Goal: Task Accomplishment & Management: Manage account settings

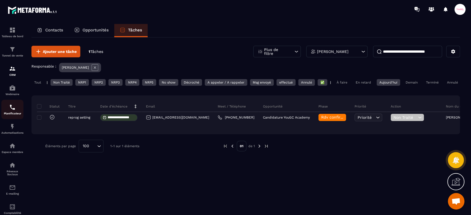
click at [13, 105] on img at bounding box center [12, 107] width 7 height 7
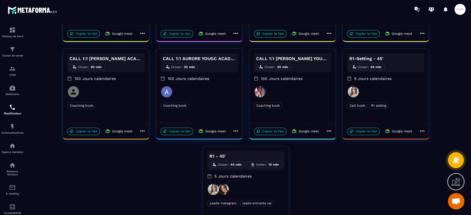
scroll to position [136, 0]
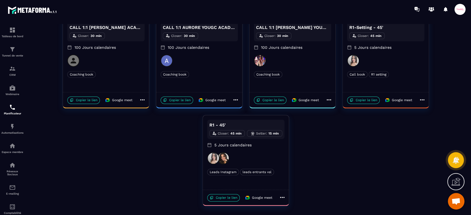
click at [280, 198] on icon at bounding box center [282, 197] width 7 height 7
click at [297, 183] on span "Modifier" at bounding box center [302, 183] width 20 height 6
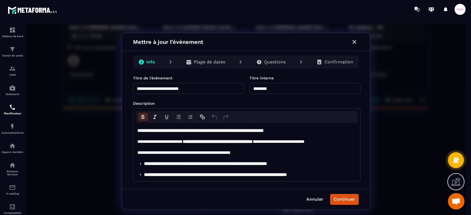
click at [252, 89] on input "********" at bounding box center [305, 88] width 111 height 11
type input "**********"
click at [337, 203] on button "Continuer" at bounding box center [344, 199] width 29 height 11
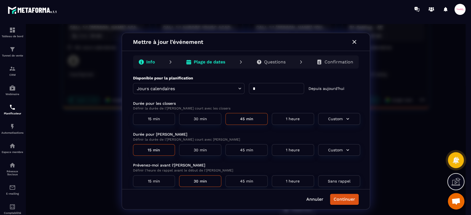
click at [346, 61] on p "Confirmation" at bounding box center [339, 62] width 29 height 6
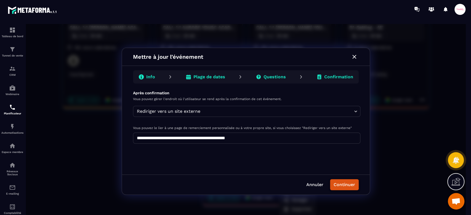
click at [351, 186] on button "Continuer" at bounding box center [344, 185] width 29 height 11
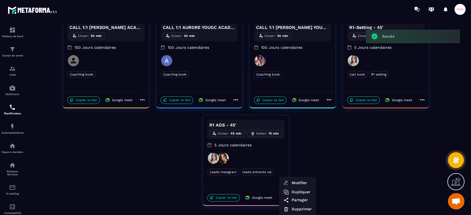
click at [168, 163] on div at bounding box center [246, 121] width 440 height 195
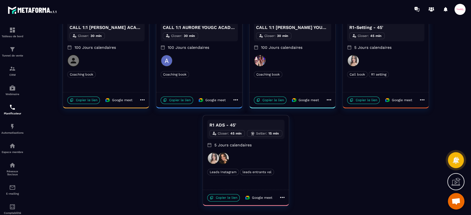
click at [285, 197] on icon at bounding box center [282, 197] width 7 height 7
click at [305, 193] on span "Dupliquer" at bounding box center [302, 192] width 20 height 6
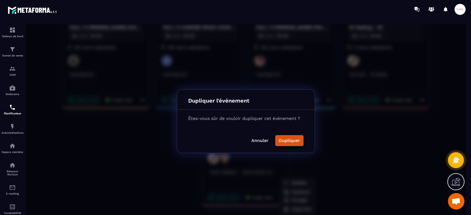
click at [291, 140] on button "Dupliquer" at bounding box center [289, 140] width 28 height 11
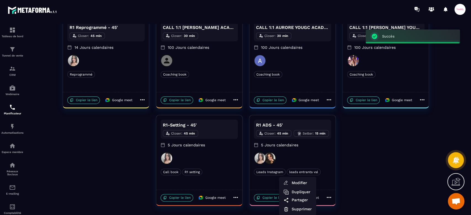
click at [102, 167] on div at bounding box center [246, 121] width 440 height 195
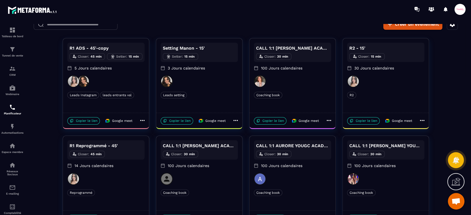
scroll to position [0, 0]
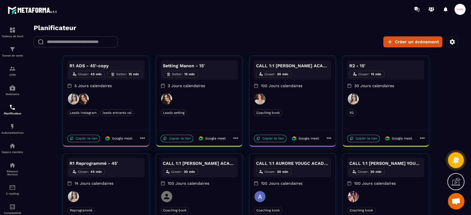
click at [144, 138] on icon at bounding box center [142, 138] width 4 height 1
click at [162, 147] on span "Modifier" at bounding box center [162, 149] width 20 height 6
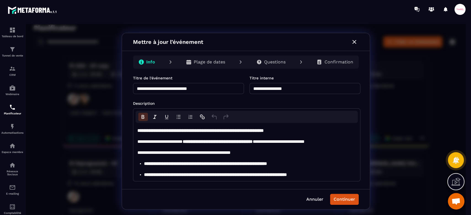
click at [212, 89] on input "**********" at bounding box center [188, 88] width 111 height 11
type input "**********"
click at [266, 88] on input "**********" at bounding box center [305, 88] width 111 height 11
click at [318, 91] on input "**********" at bounding box center [305, 88] width 111 height 11
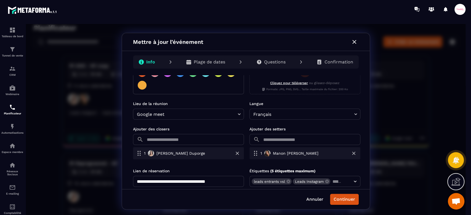
scroll to position [150, 0]
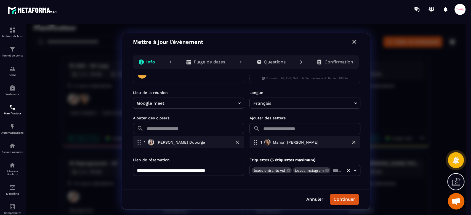
type input "**********"
click at [331, 169] on input "text" at bounding box center [337, 171] width 12 height 8
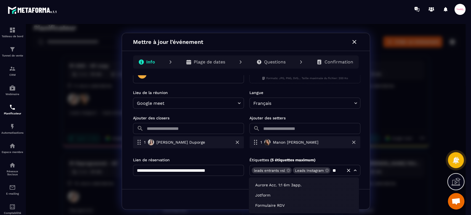
type input "*"
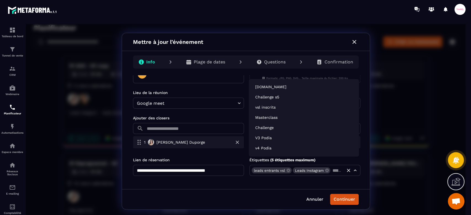
scroll to position [143, 0]
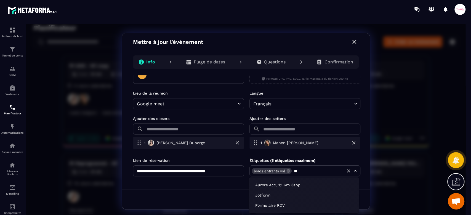
type input "*"
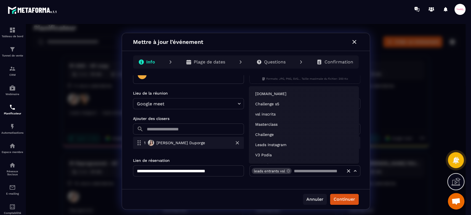
click at [309, 199] on button "Annuler" at bounding box center [315, 199] width 24 height 11
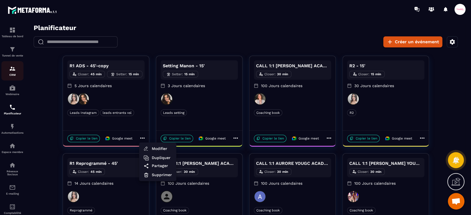
click at [13, 70] on img at bounding box center [12, 68] width 7 height 7
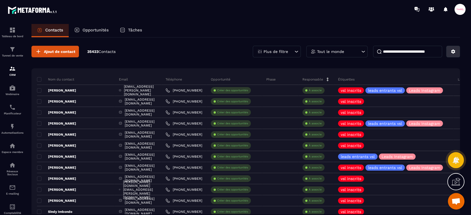
click at [453, 52] on icon at bounding box center [454, 52] width 4 height 4
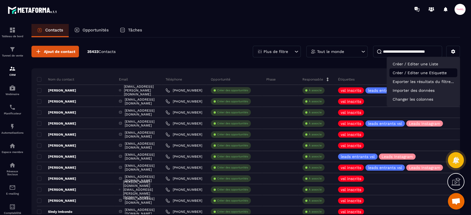
click at [418, 73] on p "Créer / Editer une Etiquette" at bounding box center [424, 72] width 68 height 9
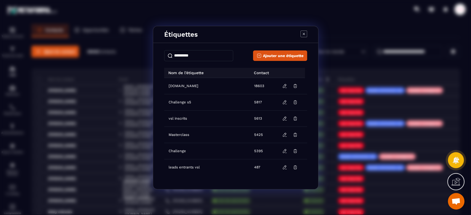
click at [184, 54] on input "Modal window" at bounding box center [198, 55] width 69 height 11
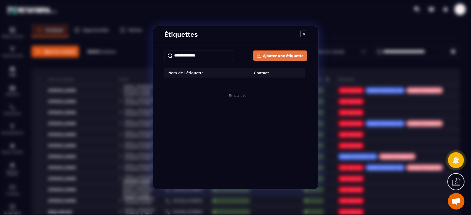
type input "**********"
click at [278, 55] on span "Ajouter une étiquette" at bounding box center [283, 56] width 41 height 6
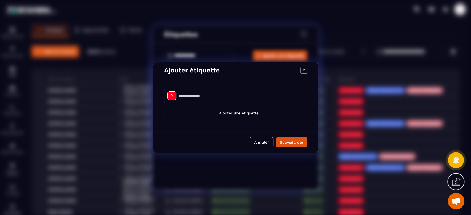
click at [206, 96] on input "Modal window" at bounding box center [235, 96] width 143 height 14
type input "**********"
click at [259, 142] on button "Annuler" at bounding box center [262, 142] width 24 height 10
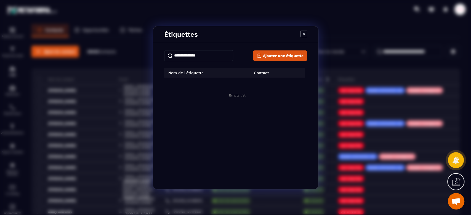
click at [214, 58] on input "**********" at bounding box center [198, 55] width 69 height 11
click at [269, 59] on button "Ajouter une étiquette" at bounding box center [280, 56] width 54 height 10
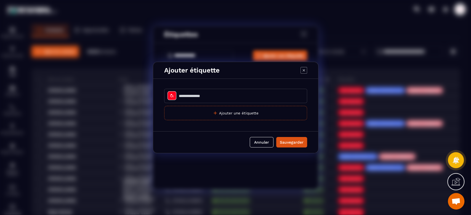
drag, startPoint x: 184, startPoint y: 101, endPoint x: 197, endPoint y: 93, distance: 14.6
click at [184, 101] on input "Modal window" at bounding box center [235, 96] width 143 height 14
type input "**********"
click at [174, 97] on icon "Modal window" at bounding box center [172, 96] width 4 height 4
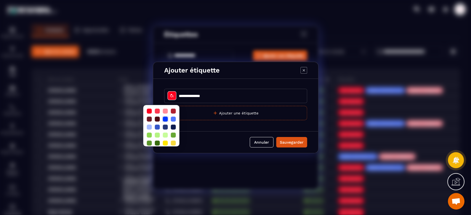
click at [166, 120] on div at bounding box center [165, 119] width 5 height 5
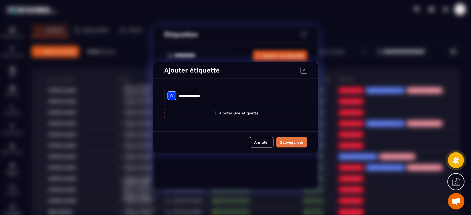
click at [284, 140] on div "Sauvegarder" at bounding box center [292, 143] width 24 height 6
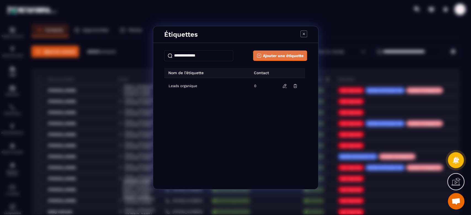
click at [279, 59] on button "Ajouter une étiquette" at bounding box center [280, 56] width 54 height 10
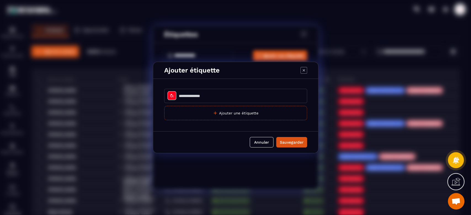
drag, startPoint x: 212, startPoint y: 96, endPoint x: 302, endPoint y: 64, distance: 95.6
click at [212, 96] on input "Modal window" at bounding box center [235, 96] width 143 height 14
type input "*********"
click at [168, 94] on div "Modal window" at bounding box center [172, 95] width 9 height 9
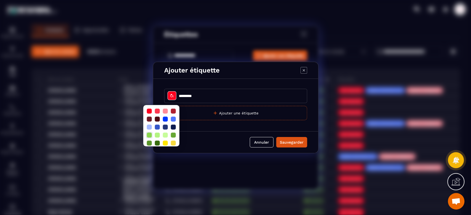
click at [152, 136] on div at bounding box center [149, 135] width 5 height 5
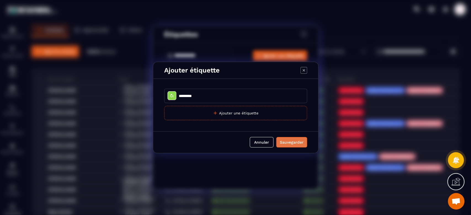
click at [290, 146] on button "Sauvegarder" at bounding box center [291, 142] width 31 height 10
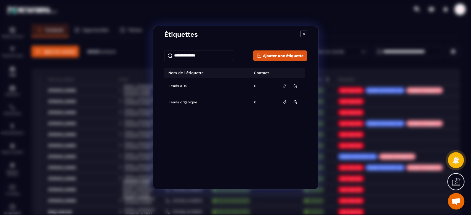
click at [303, 34] on icon "Modal window" at bounding box center [304, 34] width 7 height 7
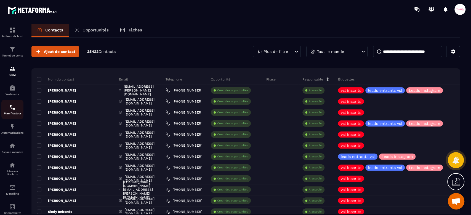
click at [13, 113] on p "Planificateur" at bounding box center [12, 113] width 22 height 3
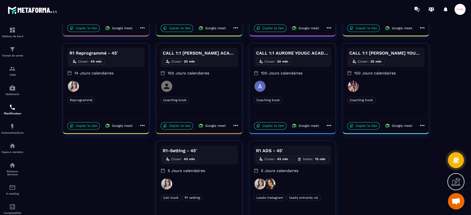
scroll to position [136, 0]
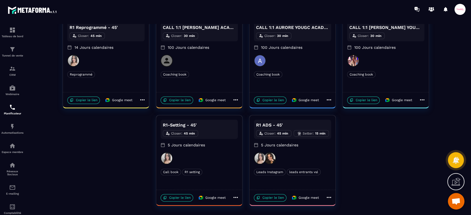
click at [329, 197] on icon at bounding box center [329, 197] width 4 height 1
click at [344, 183] on span "Modifier" at bounding box center [349, 183] width 20 height 6
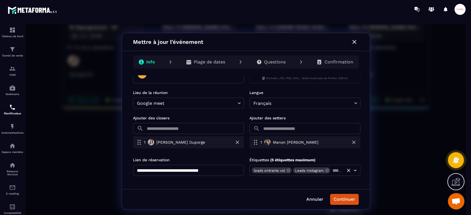
scroll to position [150, 0]
click at [331, 172] on input "text" at bounding box center [337, 171] width 12 height 8
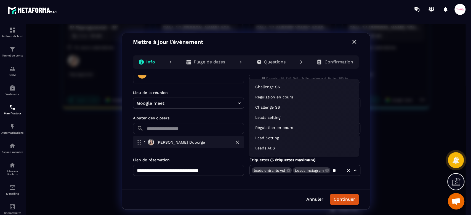
type input "***"
click at [271, 136] on li "Leads ADS" at bounding box center [304, 138] width 106 height 9
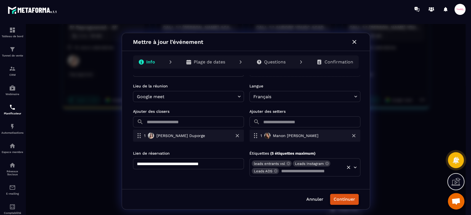
click at [345, 197] on button "Continuer" at bounding box center [344, 199] width 29 height 11
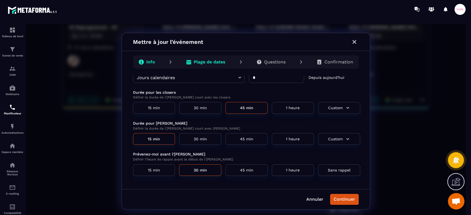
scroll to position [0, 0]
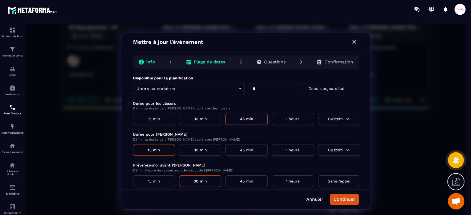
click at [346, 62] on p "Confirmation" at bounding box center [339, 62] width 29 height 6
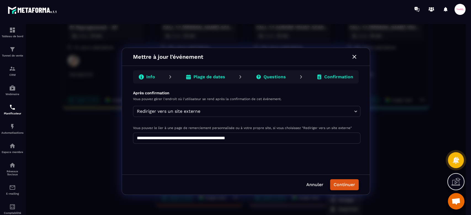
click at [342, 183] on button "Continuer" at bounding box center [344, 185] width 29 height 11
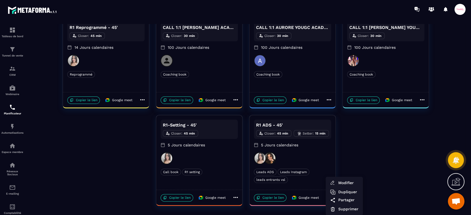
click at [367, 147] on div at bounding box center [246, 121] width 440 height 195
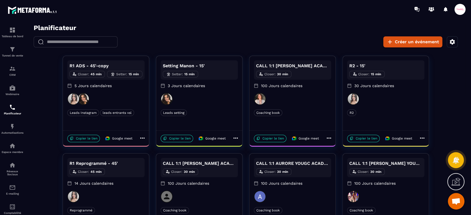
click at [143, 140] on icon at bounding box center [142, 138] width 7 height 7
click at [159, 149] on span "Modifier" at bounding box center [162, 149] width 20 height 6
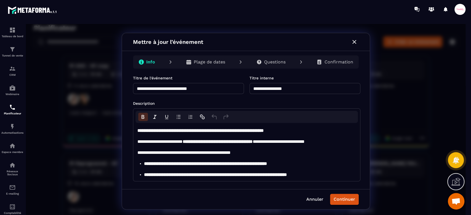
click at [221, 88] on input "**********" at bounding box center [188, 88] width 111 height 11
type input "**********"
click at [292, 87] on input "**********" at bounding box center [305, 88] width 111 height 11
click at [267, 87] on input "**********" at bounding box center [305, 88] width 111 height 11
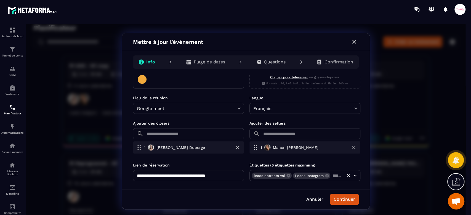
scroll to position [150, 0]
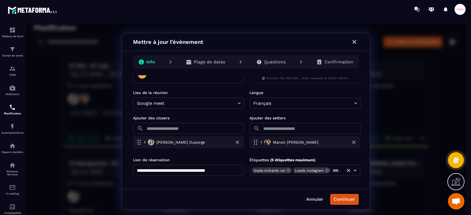
type input "**********"
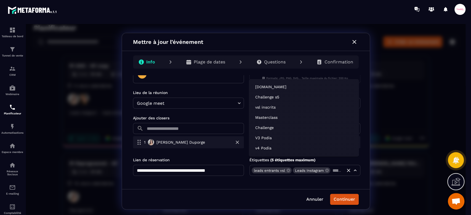
click at [331, 170] on input "text" at bounding box center [337, 171] width 12 height 8
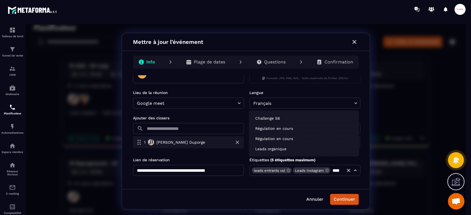
type input "*****"
click at [274, 149] on li "Leads organique" at bounding box center [304, 148] width 106 height 9
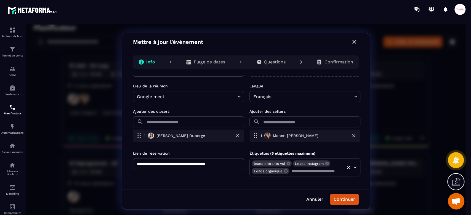
click at [343, 201] on button "Continuer" at bounding box center [344, 199] width 29 height 11
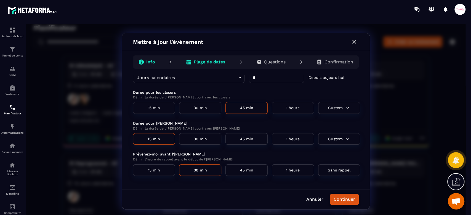
scroll to position [0, 0]
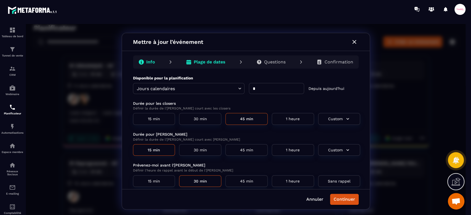
click at [342, 63] on p "Confirmation" at bounding box center [339, 62] width 29 height 6
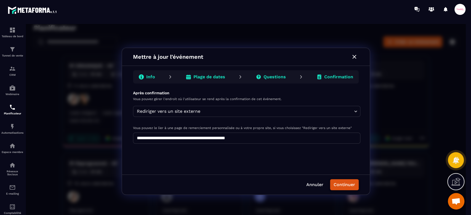
click at [350, 183] on button "Continuer" at bounding box center [344, 185] width 29 height 11
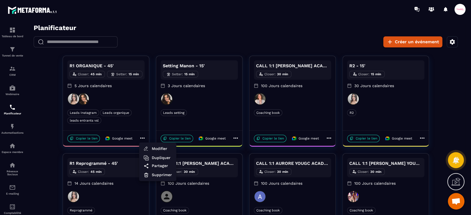
click at [463, 81] on div at bounding box center [246, 121] width 440 height 195
click at [144, 137] on icon at bounding box center [142, 138] width 7 height 7
click at [158, 146] on span "Modifier" at bounding box center [162, 149] width 20 height 6
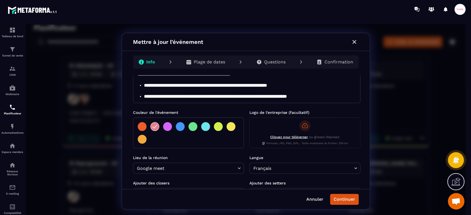
scroll to position [37, 0]
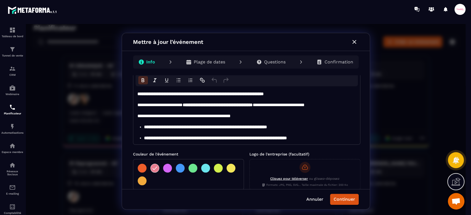
click at [183, 169] on div at bounding box center [180, 168] width 9 height 9
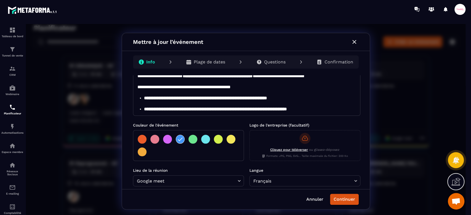
scroll to position [73, 0]
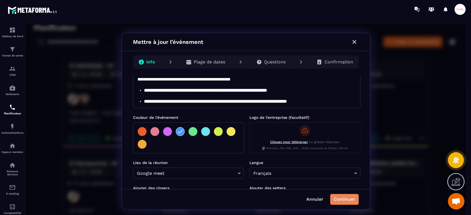
drag, startPoint x: 345, startPoint y: 201, endPoint x: 353, endPoint y: 192, distance: 12.3
click at [346, 201] on button "Continuer" at bounding box center [344, 199] width 29 height 11
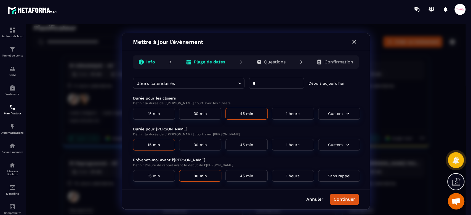
scroll to position [10, 0]
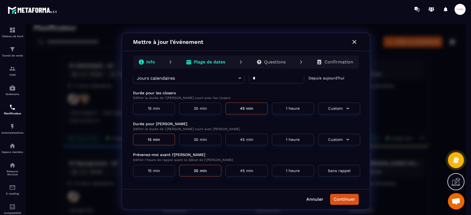
click at [356, 60] on div "Confirmation" at bounding box center [334, 62] width 45 height 11
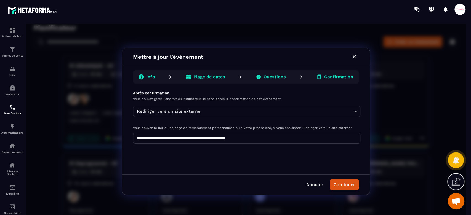
scroll to position [0, 0]
click at [347, 183] on button "Continuer" at bounding box center [344, 185] width 29 height 11
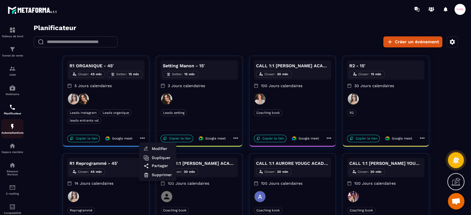
click at [12, 127] on img at bounding box center [12, 126] width 7 height 7
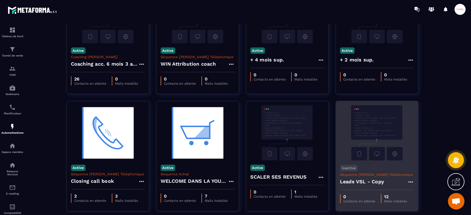
scroll to position [81, 0]
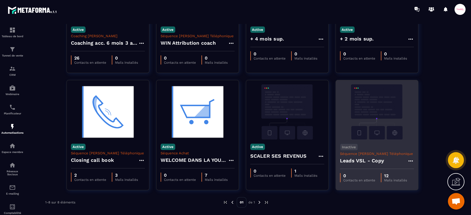
click at [369, 126] on img at bounding box center [377, 112] width 74 height 55
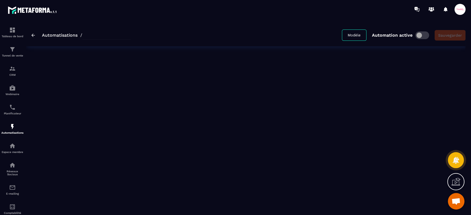
type input "**********"
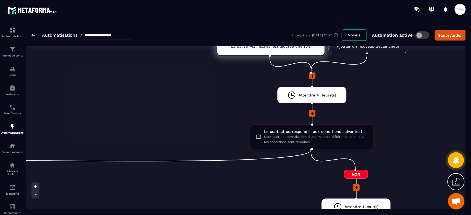
scroll to position [110, 0]
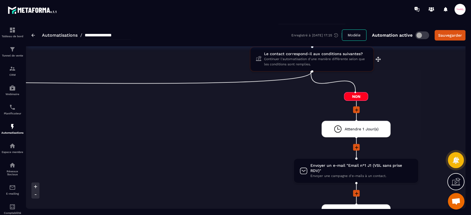
click at [298, 63] on span "Continuer l'automatisation d'une manière différente selon que les conditions so…" at bounding box center [316, 62] width 104 height 10
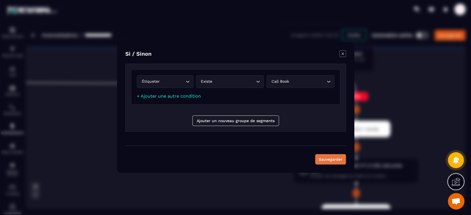
click at [334, 159] on button "Sauvegarder" at bounding box center [330, 159] width 31 height 10
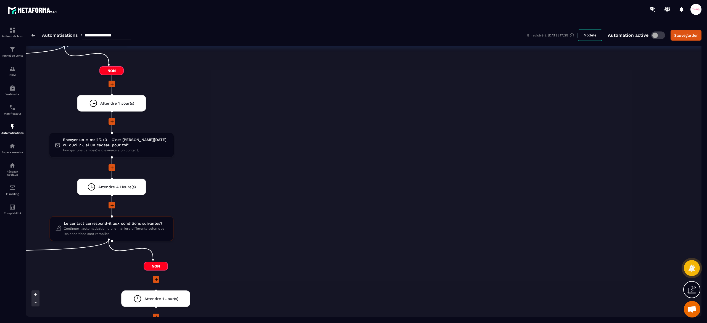
scroll to position [543, 0]
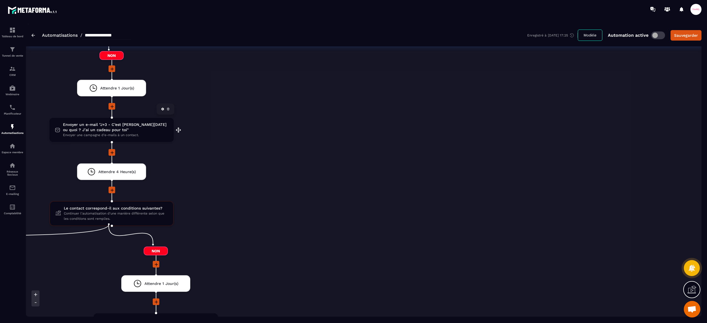
click at [105, 125] on span "Envoyer un e-mail "J+3 - C’est [PERSON_NAME][DATE] ou quoi ? J’ai un cadeau pou…" at bounding box center [115, 127] width 105 height 10
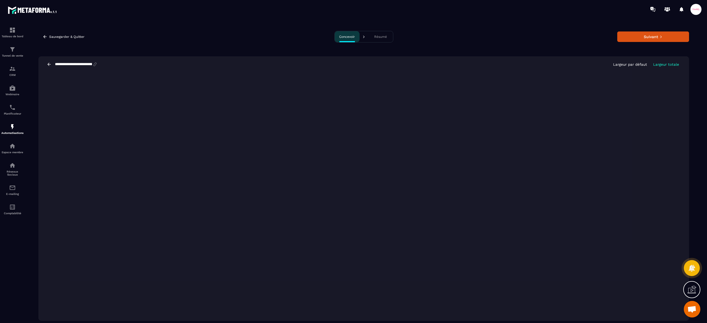
scroll to position [12, 0]
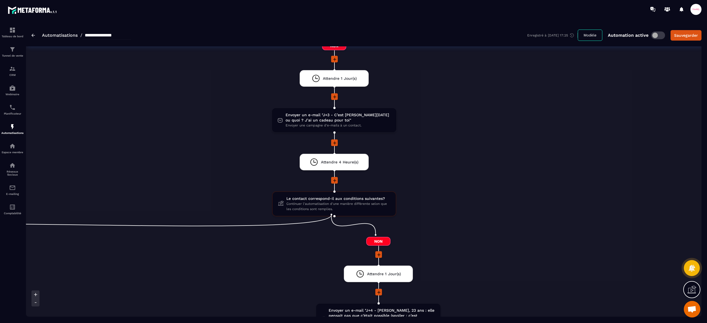
scroll to position [663, 0]
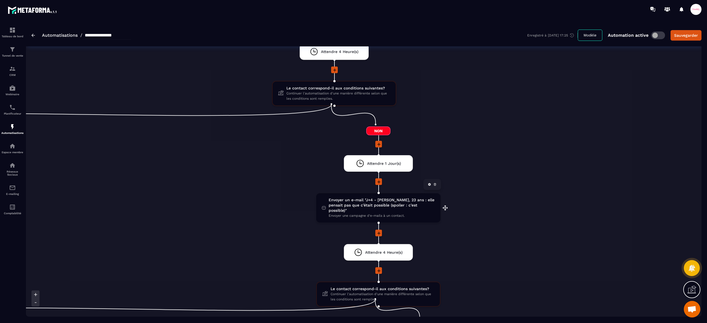
click at [378, 203] on span "Envoyer un e-mail "J+4 - [PERSON_NAME], 23 ans : elle pensait pas que c’était p…" at bounding box center [382, 205] width 106 height 16
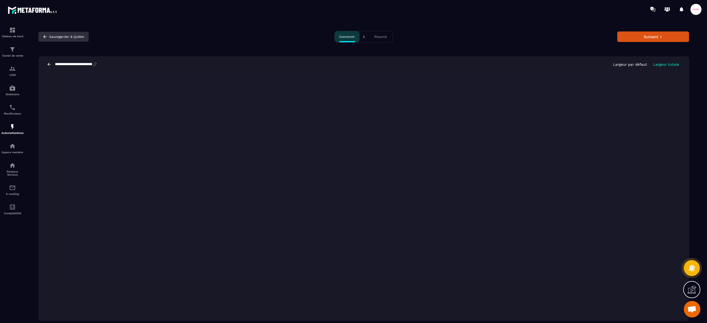
click at [52, 37] on button "Sauvegarder & Quitter" at bounding box center [63, 37] width 50 height 10
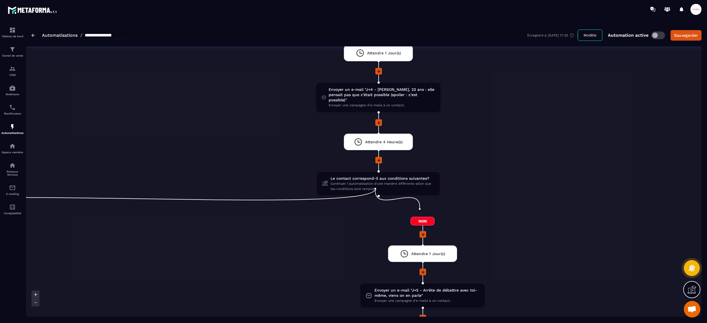
scroll to position [497, 0]
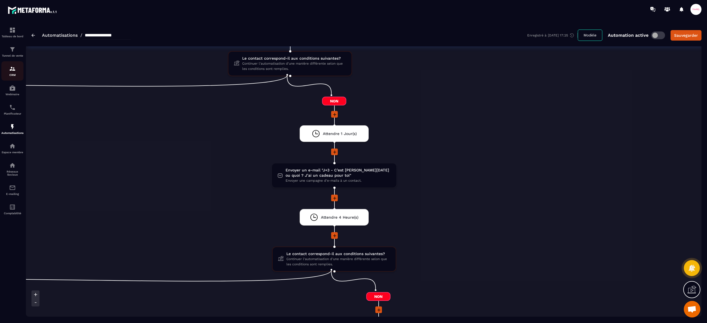
click at [16, 70] on div "CRM" at bounding box center [12, 70] width 22 height 11
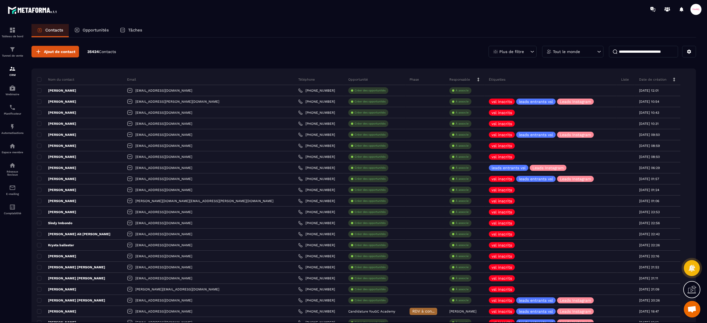
click at [99, 30] on p "Opportunités" at bounding box center [96, 30] width 26 height 5
click at [471, 52] on input at bounding box center [643, 52] width 69 height 12
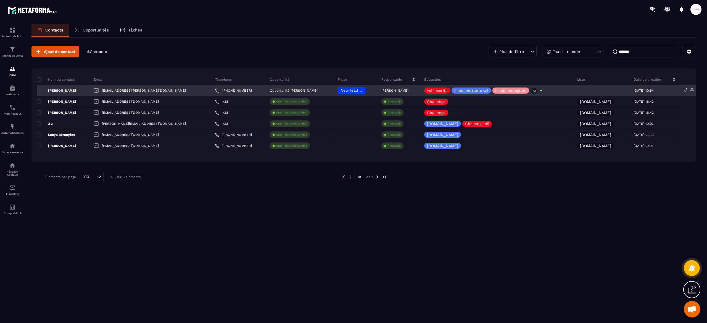
type input "*******"
click at [62, 94] on div "[PERSON_NAME]" at bounding box center [63, 90] width 52 height 11
click at [67, 89] on p "[PERSON_NAME]" at bounding box center [56, 90] width 39 height 4
click at [76, 88] on p "[PERSON_NAME]" at bounding box center [56, 90] width 39 height 4
click at [82, 88] on div "[PERSON_NAME]" at bounding box center [63, 90] width 52 height 11
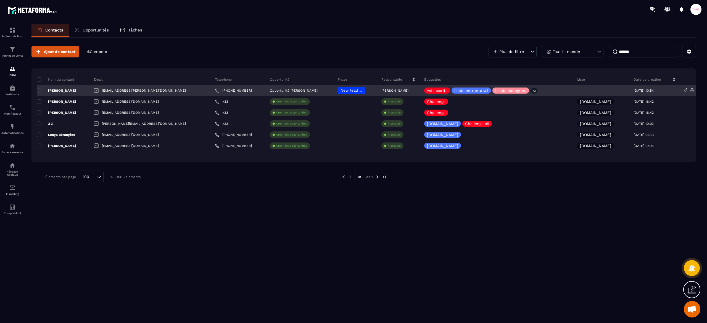
click at [82, 88] on div "[PERSON_NAME]" at bounding box center [63, 90] width 52 height 11
